Goal: Answer question/provide support

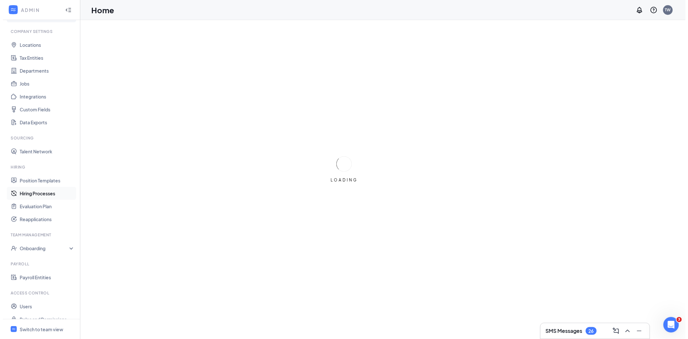
scroll to position [26, 0]
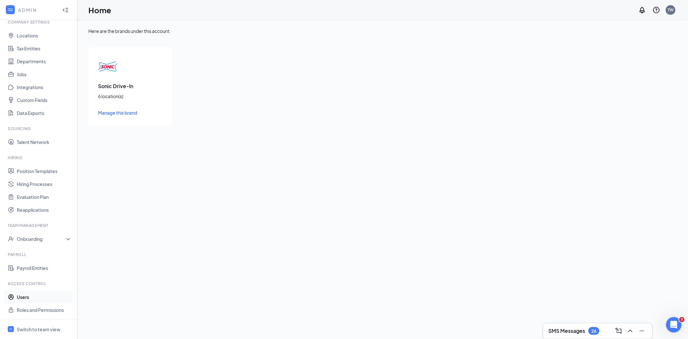
click at [28, 297] on link "Users" at bounding box center [44, 296] width 55 height 13
checkbox input "false"
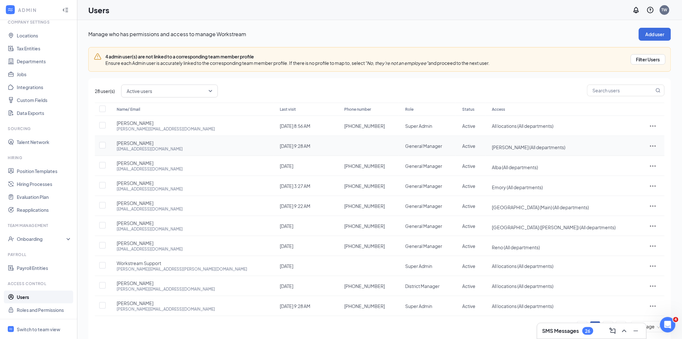
click at [107, 144] on td at bounding box center [102, 146] width 15 height 20
click at [649, 143] on icon "ActionsIcon" at bounding box center [653, 146] width 8 height 8
click at [633, 157] on span "Edit user" at bounding box center [628, 158] width 40 height 7
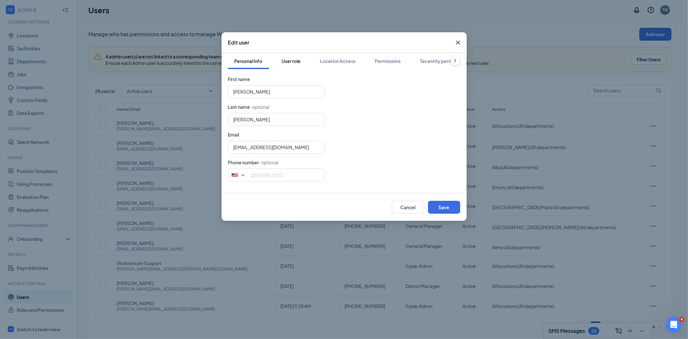
click at [295, 60] on div "User role" at bounding box center [291, 61] width 19 height 6
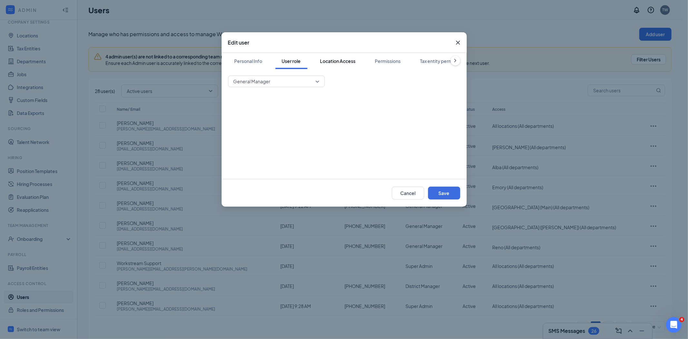
click at [340, 63] on div "Location Access" at bounding box center [337, 61] width 35 height 6
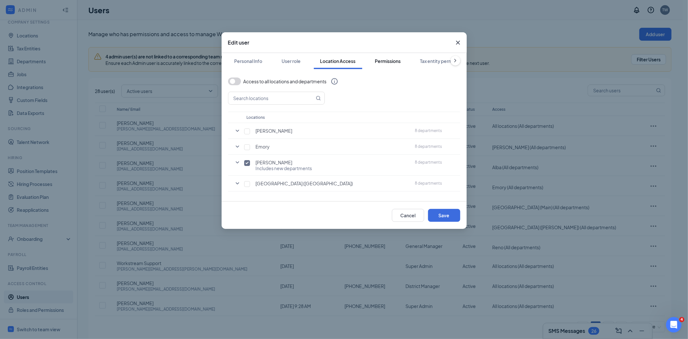
click at [399, 61] on div "Permissions" at bounding box center [388, 61] width 26 height 6
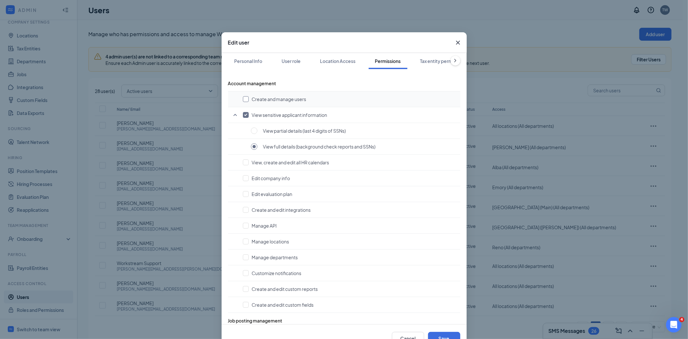
click at [243, 98] on input "checkbox" at bounding box center [246, 99] width 6 height 6
checkbox input "true"
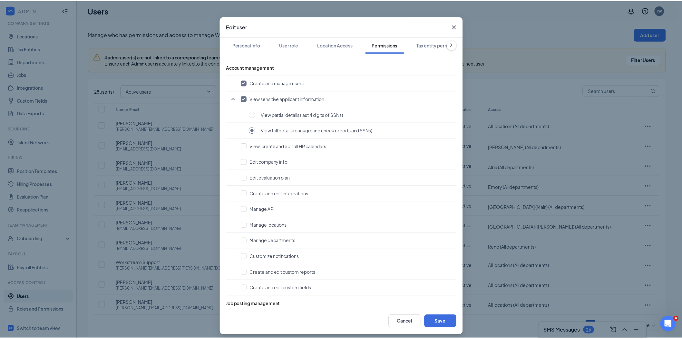
scroll to position [21, 0]
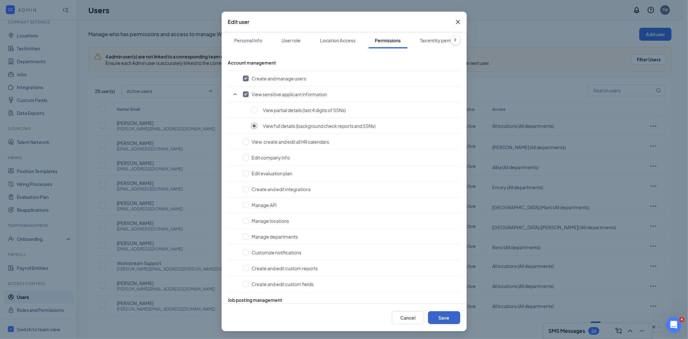
click at [438, 320] on button "Save" at bounding box center [444, 317] width 32 height 13
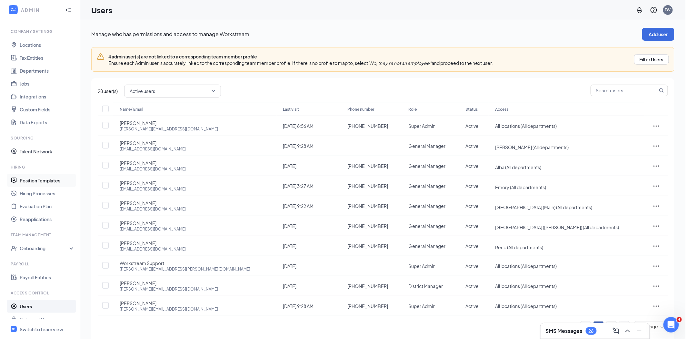
scroll to position [26, 0]
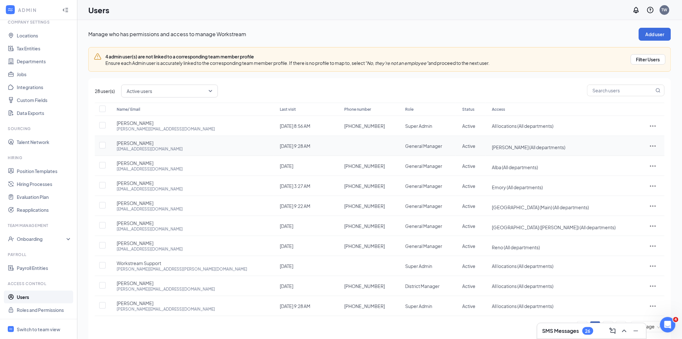
click at [649, 146] on icon "ActionsIcon" at bounding box center [653, 146] width 8 height 8
click at [617, 156] on span "Edit user" at bounding box center [617, 159] width 18 height 6
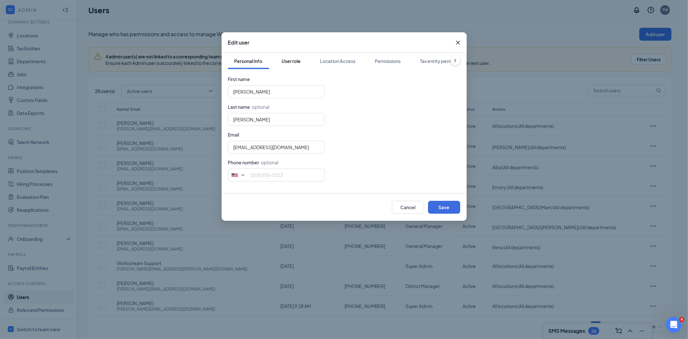
click at [279, 58] on button "User role" at bounding box center [291, 61] width 32 height 16
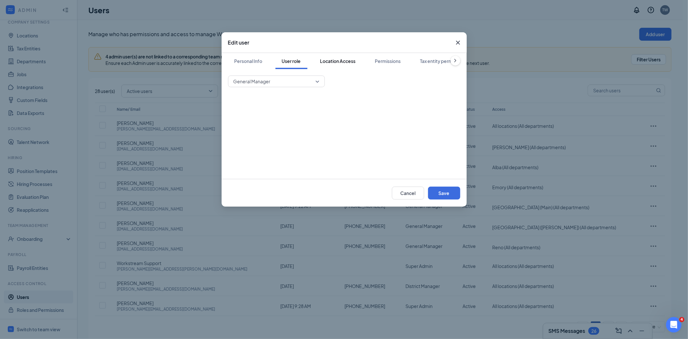
click at [346, 63] on div "Location Access" at bounding box center [337, 61] width 35 height 6
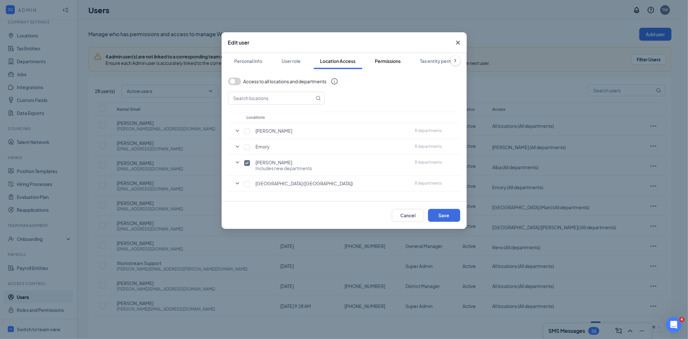
click at [385, 59] on div "Permissions" at bounding box center [388, 61] width 26 height 6
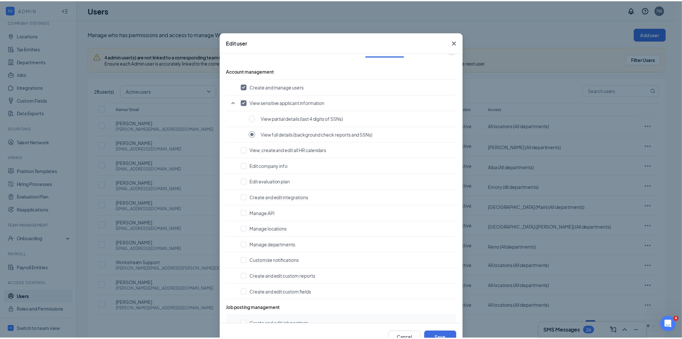
scroll to position [0, 0]
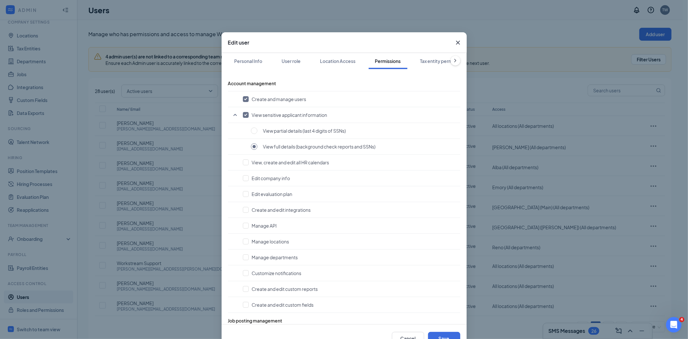
click at [456, 41] on icon "Cross" at bounding box center [458, 43] width 4 height 4
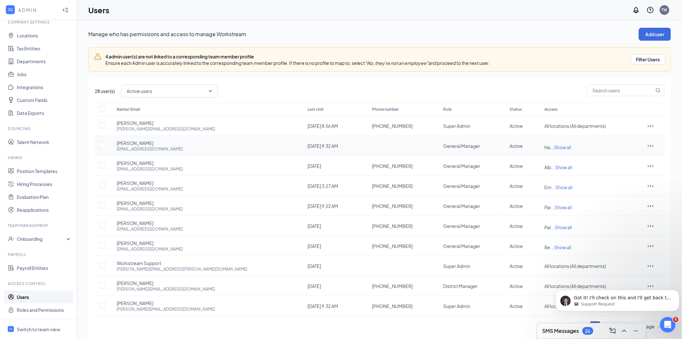
click at [647, 144] on icon "ActionsIcon" at bounding box center [651, 146] width 8 height 8
click at [615, 157] on span "Edit user" at bounding box center [617, 159] width 18 height 6
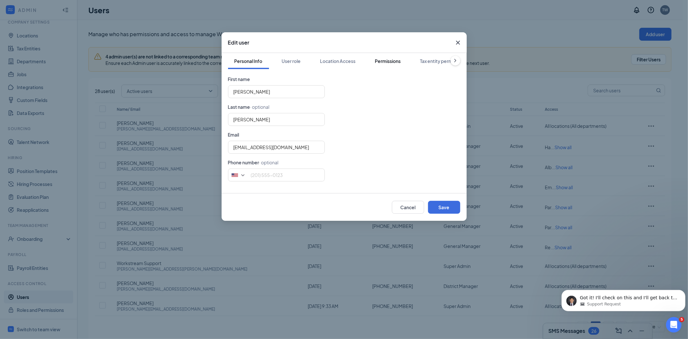
click at [392, 63] on div "Permissions" at bounding box center [388, 61] width 26 height 6
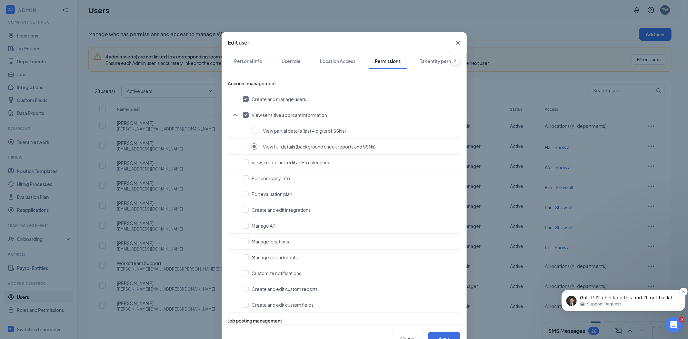
click at [628, 303] on div "Support Request" at bounding box center [627, 304] width 97 height 6
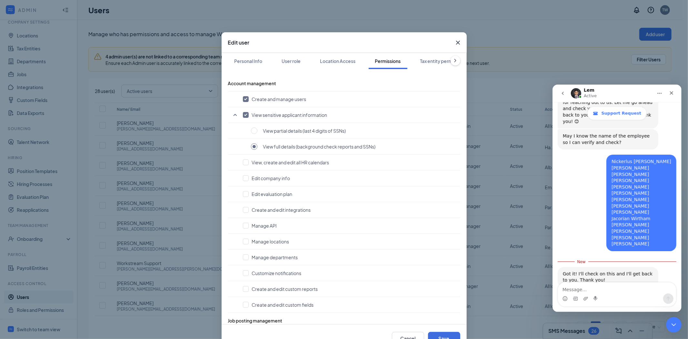
scroll to position [333, 0]
click at [591, 288] on textarea "Message…" at bounding box center [616, 287] width 118 height 11
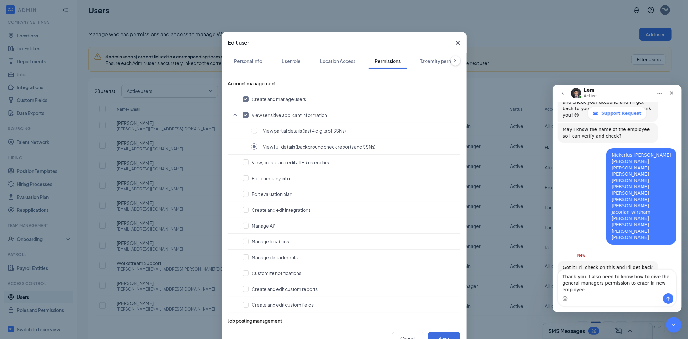
type textarea "Thank you. I also need to know how to give the general managers permission to e…"
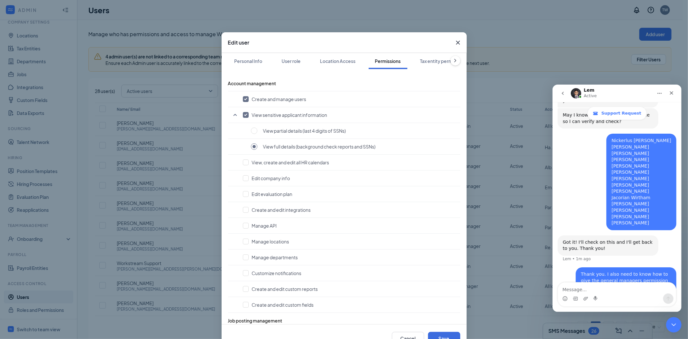
scroll to position [354, 0]
click at [243, 98] on input "checkbox" at bounding box center [246, 99] width 6 height 6
checkbox input "false"
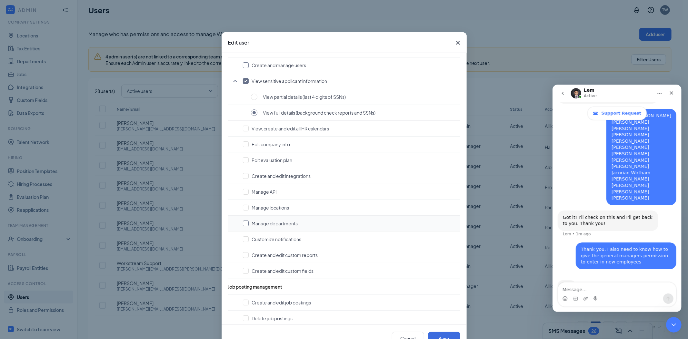
scroll to position [0, 0]
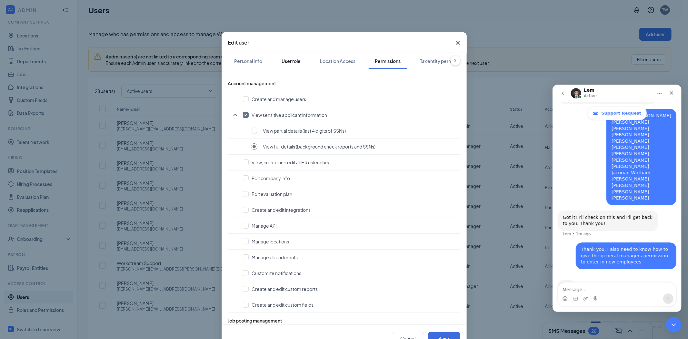
click at [291, 61] on div "User role" at bounding box center [291, 61] width 19 height 6
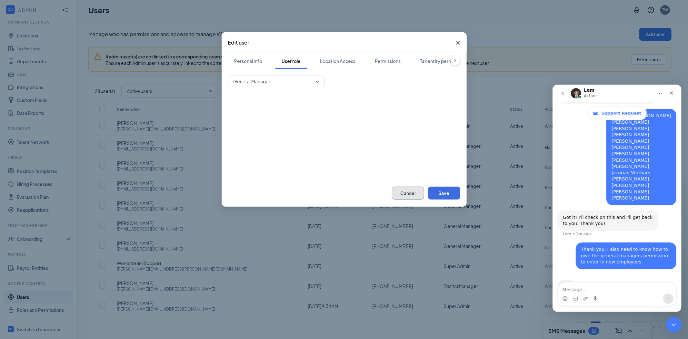
click at [411, 197] on button "Cancel" at bounding box center [408, 192] width 32 height 13
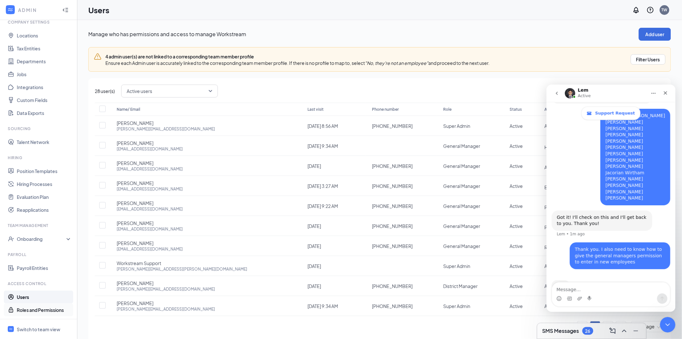
drag, startPoint x: 31, startPoint y: 313, endPoint x: 31, endPoint y: 309, distance: 3.9
click at [31, 313] on link "Roles and Permissions" at bounding box center [44, 309] width 55 height 13
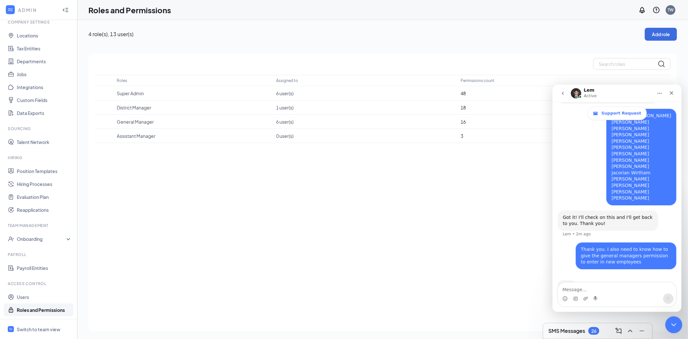
click at [672, 324] on icon "Close Intercom Messenger" at bounding box center [673, 324] width 8 height 8
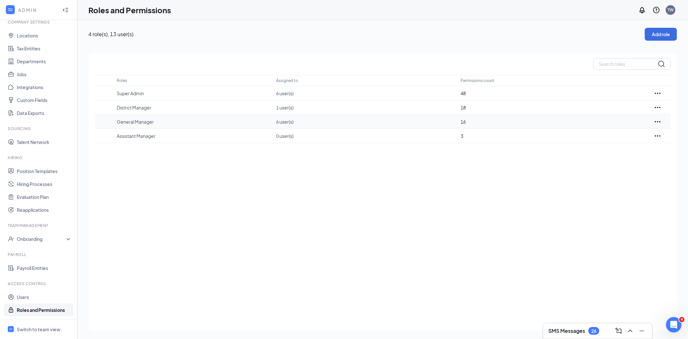
scroll to position [379, 0]
click at [659, 120] on div "Roles Assigned to Permissions count Super Admin 6 user(s) 48 District Manager 1…" at bounding box center [382, 192] width 588 height 277
click at [658, 121] on icon "Ellipses" at bounding box center [658, 121] width 6 height 1
click at [619, 139] on p "Edit" at bounding box center [629, 140] width 54 height 6
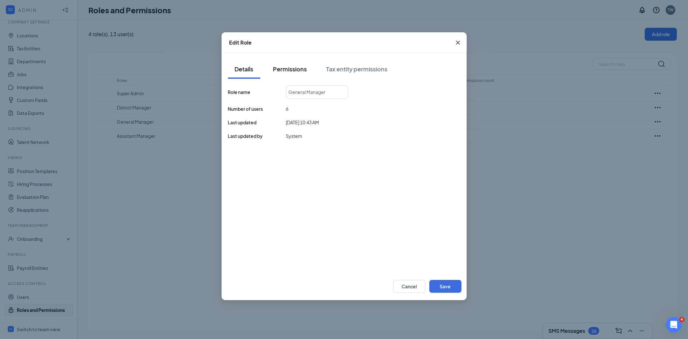
click at [294, 71] on div "Permissions" at bounding box center [290, 69] width 34 height 8
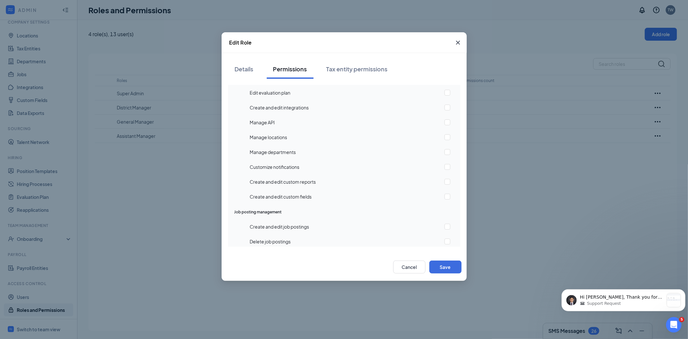
scroll to position [0, 0]
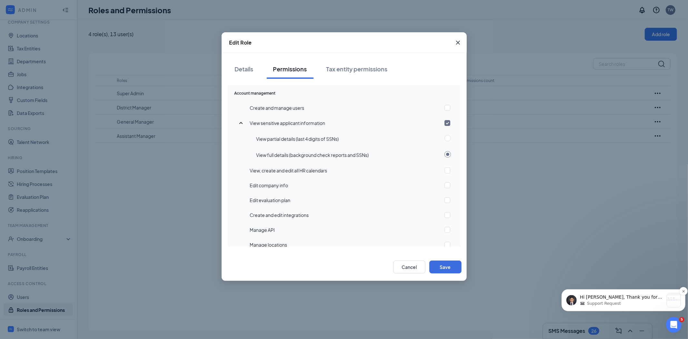
click at [627, 304] on div "Support Request" at bounding box center [621, 303] width 84 height 6
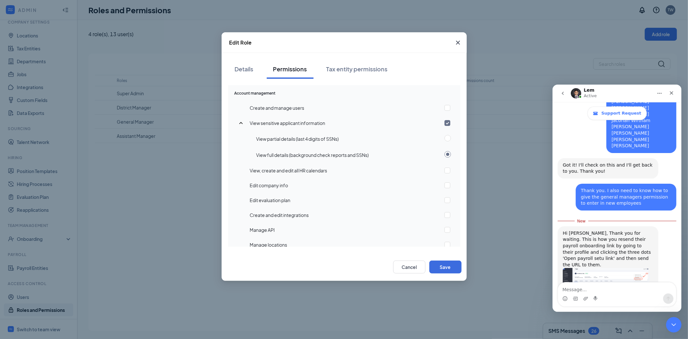
scroll to position [437, 0]
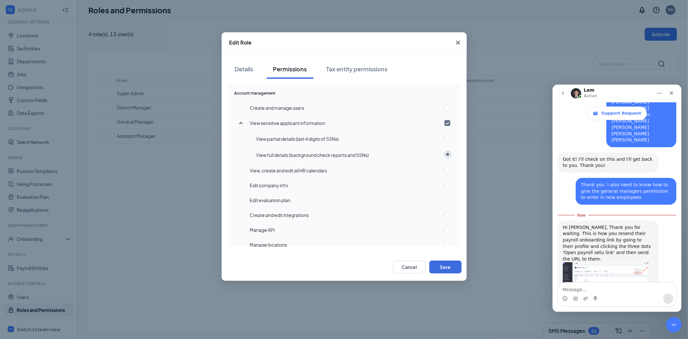
click at [603, 286] on textarea "Message…" at bounding box center [616, 287] width 118 height 11
type textarea "So there isnt a way for me to send a link via text?"
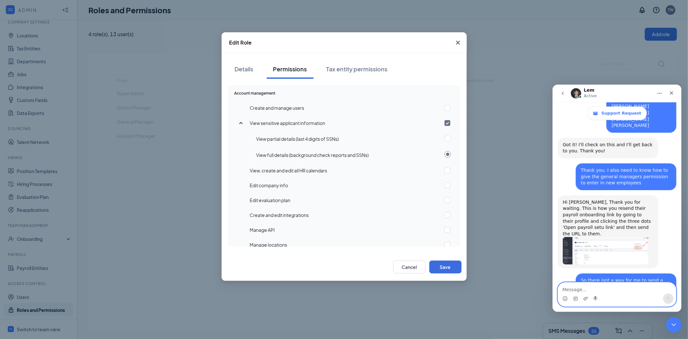
scroll to position [477, 0]
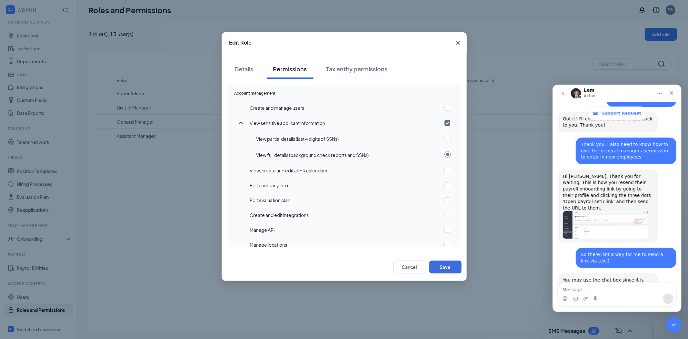
click at [560, 94] on icon "go back" at bounding box center [562, 92] width 5 height 5
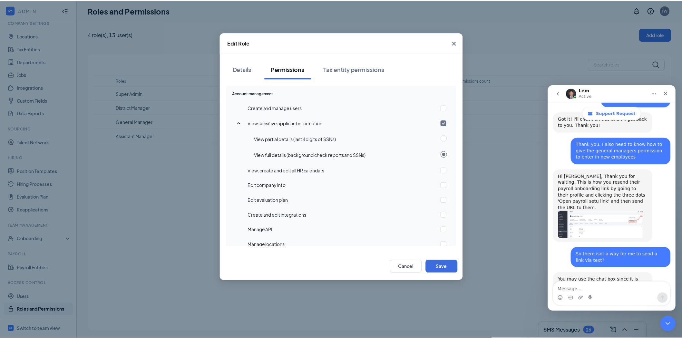
scroll to position [0, 0]
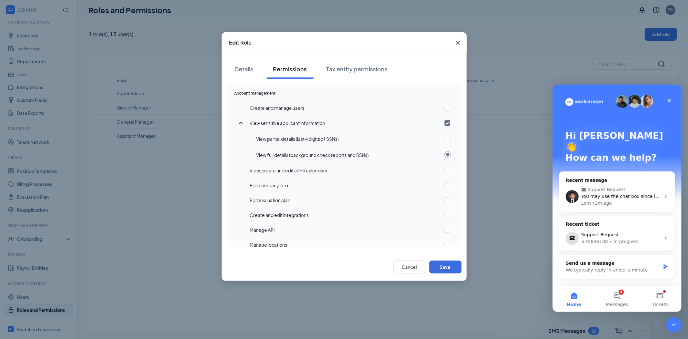
click at [548, 317] on div "Edit Role Details Permissions Tax entity permissions Account management Create …" at bounding box center [344, 169] width 688 height 339
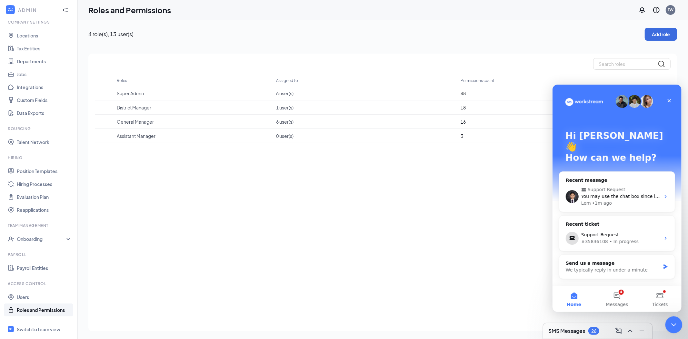
click at [669, 322] on icon "Close Intercom Messenger" at bounding box center [673, 324] width 8 height 8
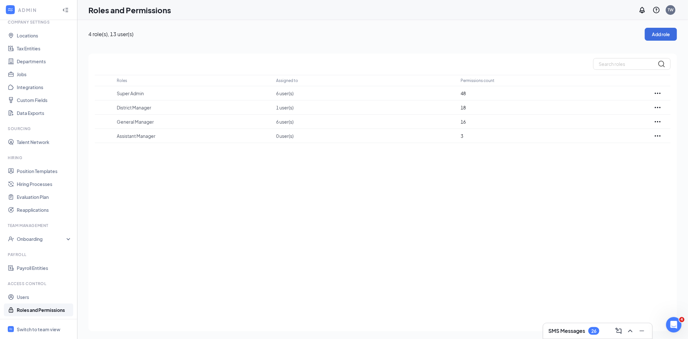
click at [578, 332] on h3 "SMS Messages" at bounding box center [566, 330] width 37 height 7
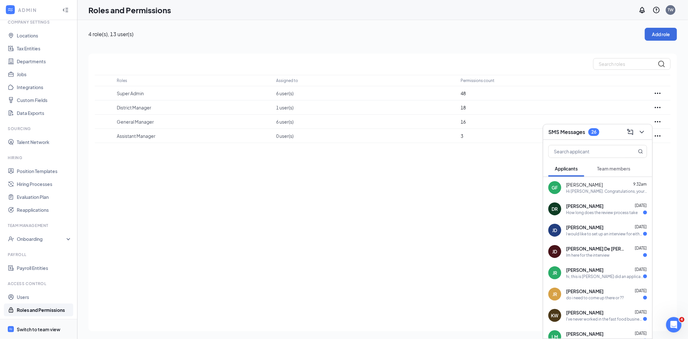
click at [41, 326] on div "Switch to team view" at bounding box center [39, 329] width 44 height 6
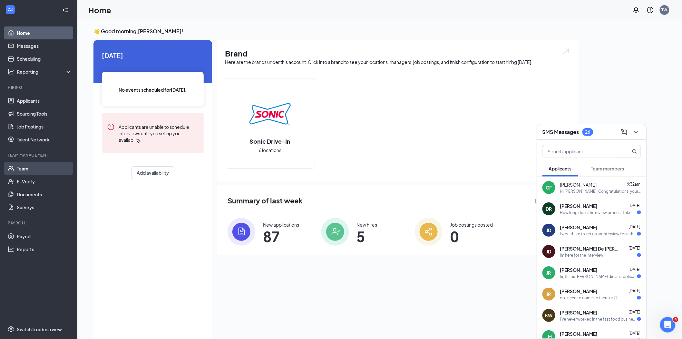
click at [30, 167] on link "Team" at bounding box center [44, 168] width 55 height 13
